Goal: Transaction & Acquisition: Subscribe to service/newsletter

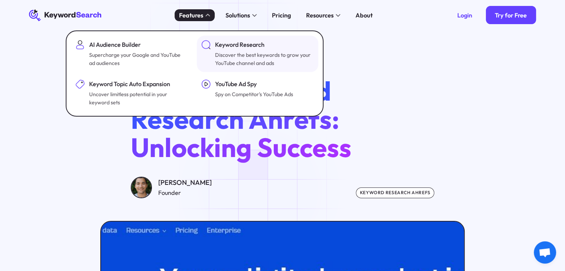
click at [225, 52] on div "Discover the best keywords to grow your YouTube channel and ads" at bounding box center [263, 59] width 97 height 17
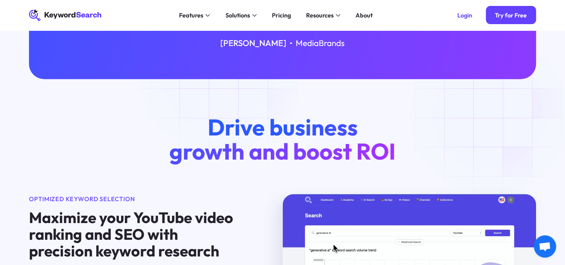
scroll to position [372, 0]
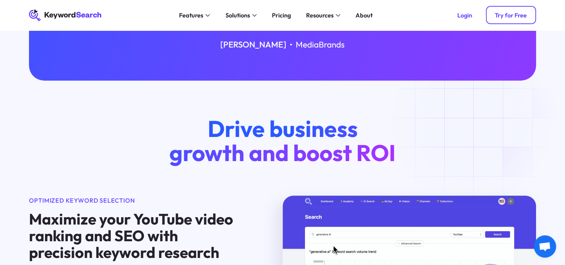
click at [503, 22] on link "Try for Free" at bounding box center [511, 15] width 50 height 18
